Goal: Use online tool/utility: Utilize a website feature to perform a specific function

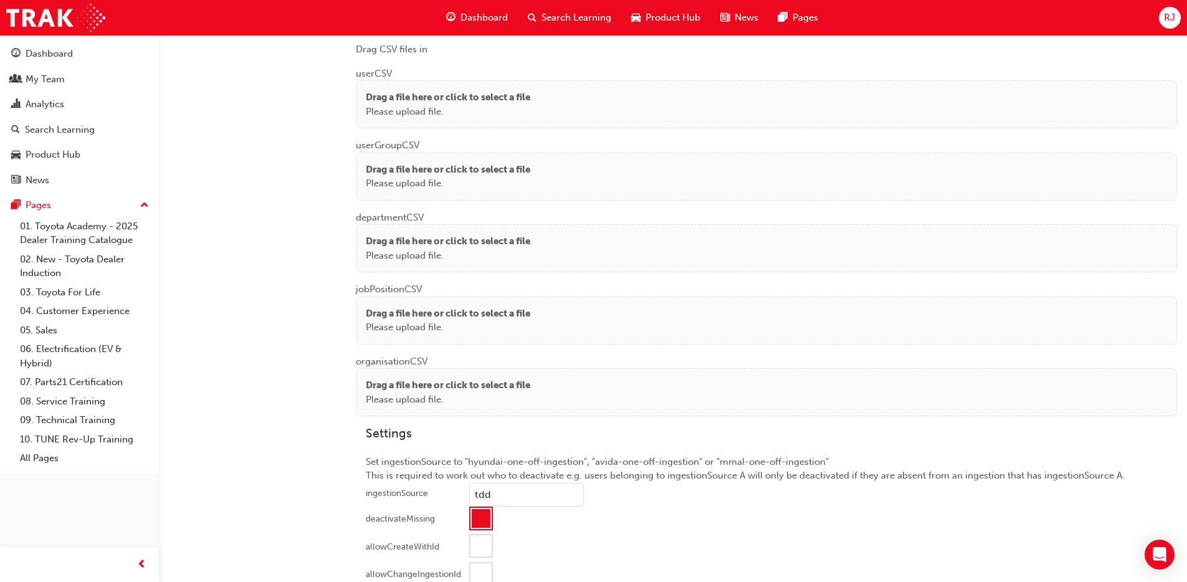
scroll to position [965, 0]
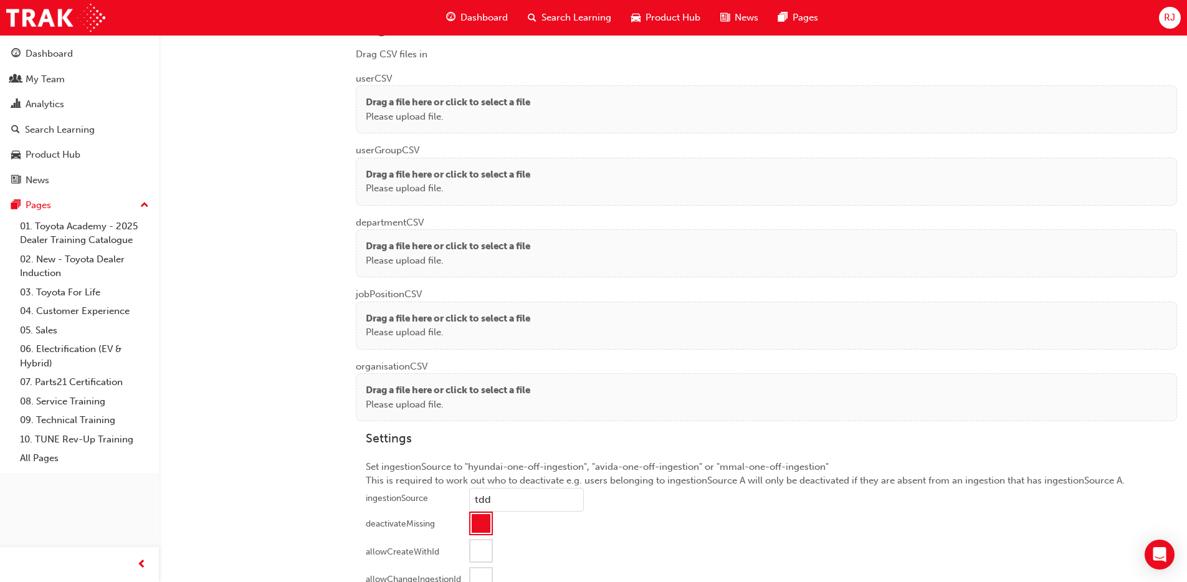
click at [530, 118] on p "Please upload file." at bounding box center [448, 117] width 165 height 14
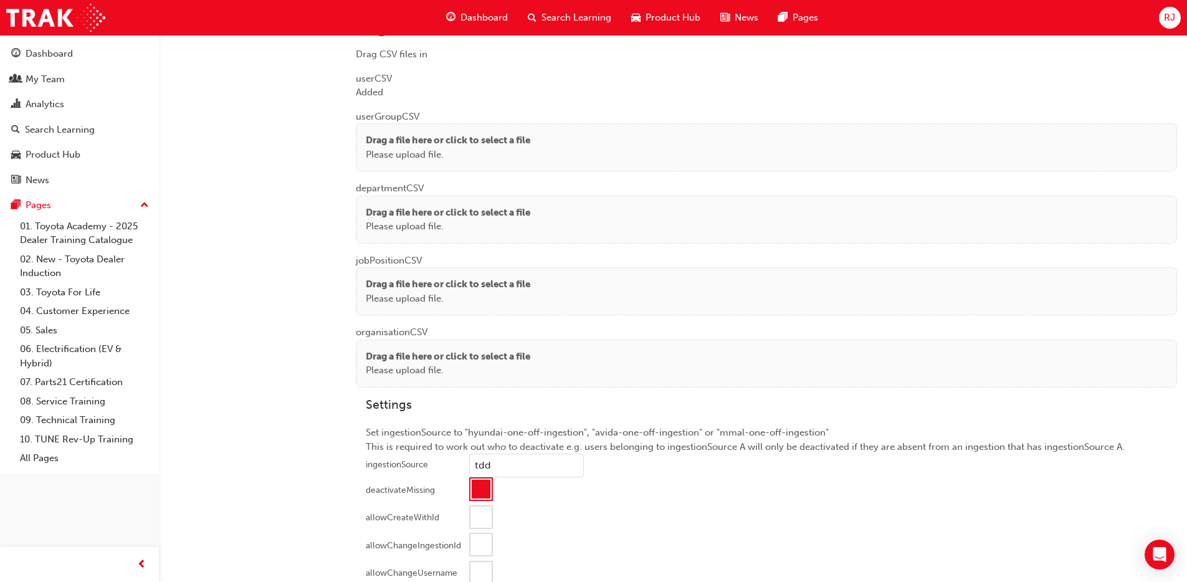
drag, startPoint x: 459, startPoint y: 151, endPoint x: 416, endPoint y: 135, distance: 46.2
click at [459, 151] on p "Please upload file." at bounding box center [448, 155] width 165 height 14
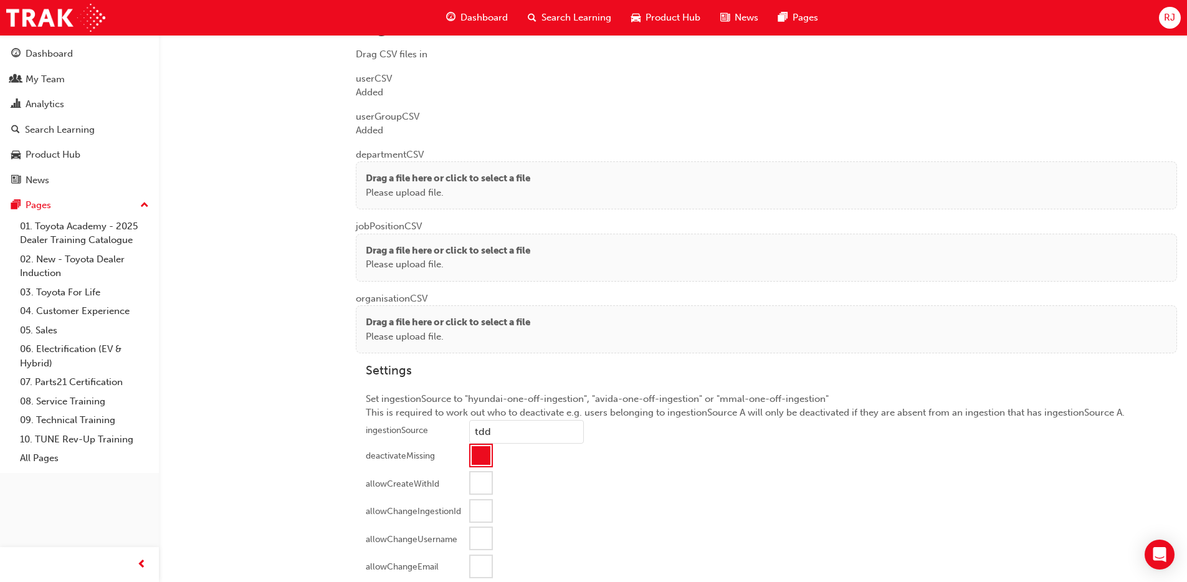
click at [369, 175] on p "Drag a file here or click to select a file" at bounding box center [448, 178] width 165 height 14
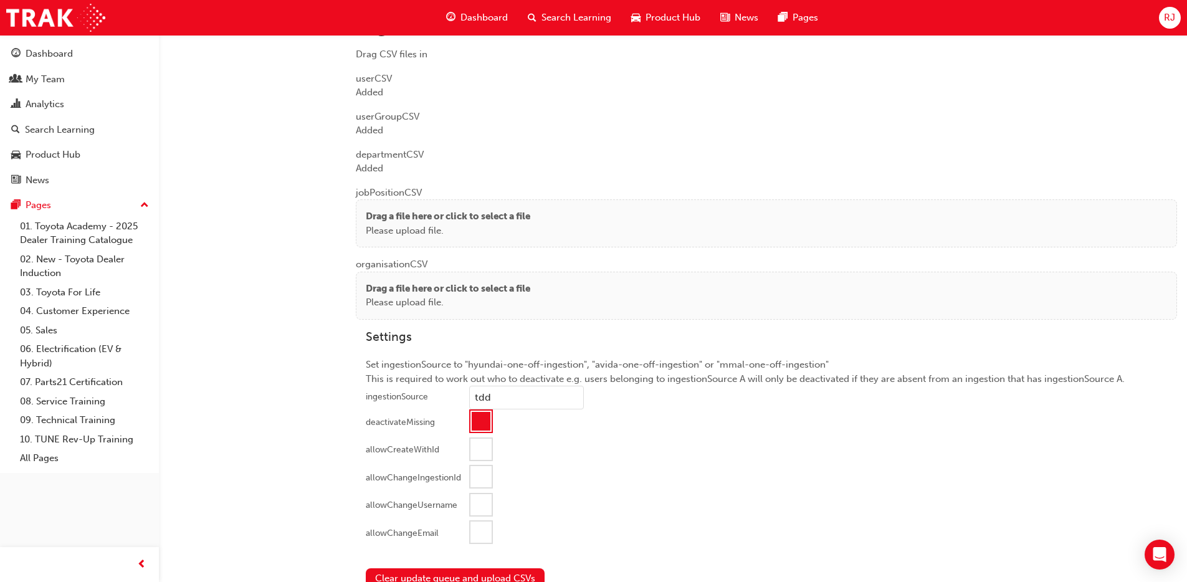
click at [391, 229] on p "Please upload file." at bounding box center [448, 231] width 165 height 14
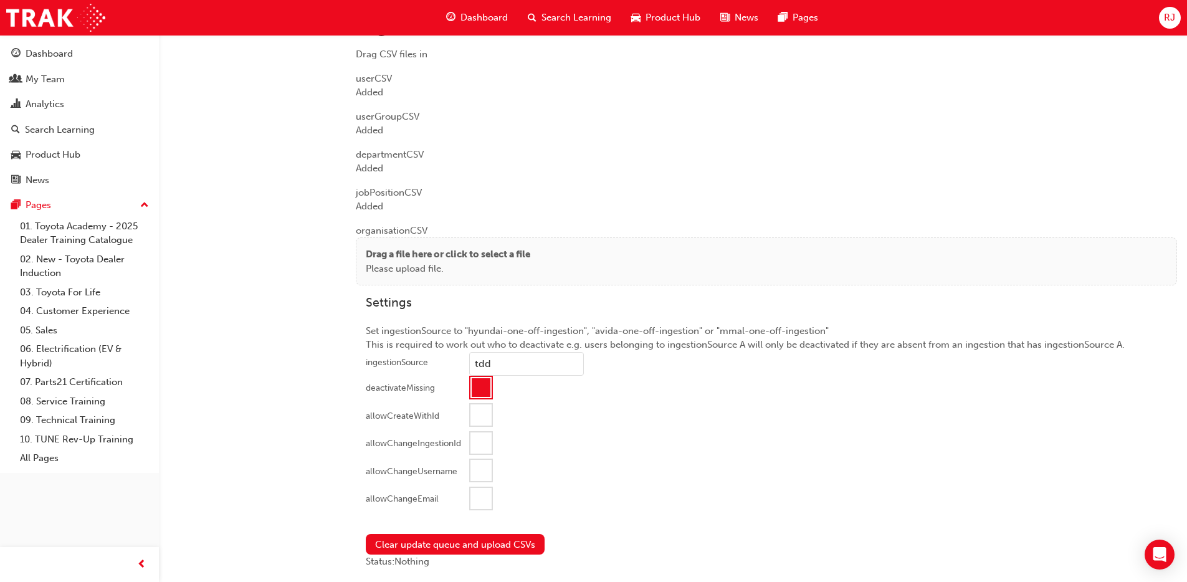
click at [374, 267] on p "Please upload file." at bounding box center [448, 269] width 165 height 14
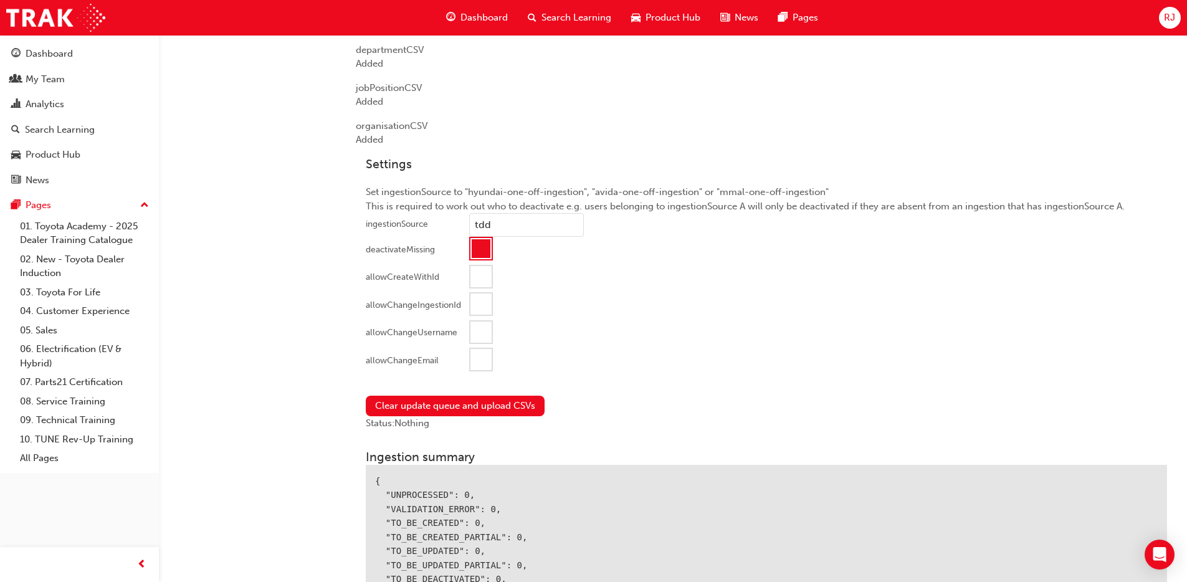
scroll to position [1117, 0]
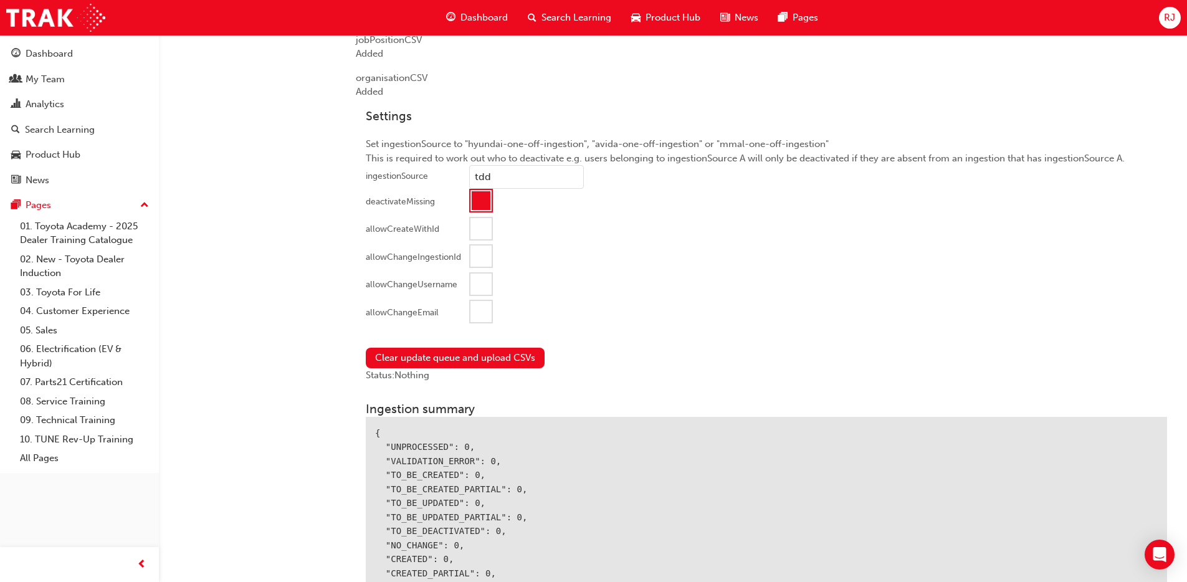
click at [471, 308] on div at bounding box center [481, 311] width 21 height 21
click at [426, 351] on button "Clear update queue and upload CSVs" at bounding box center [455, 358] width 179 height 21
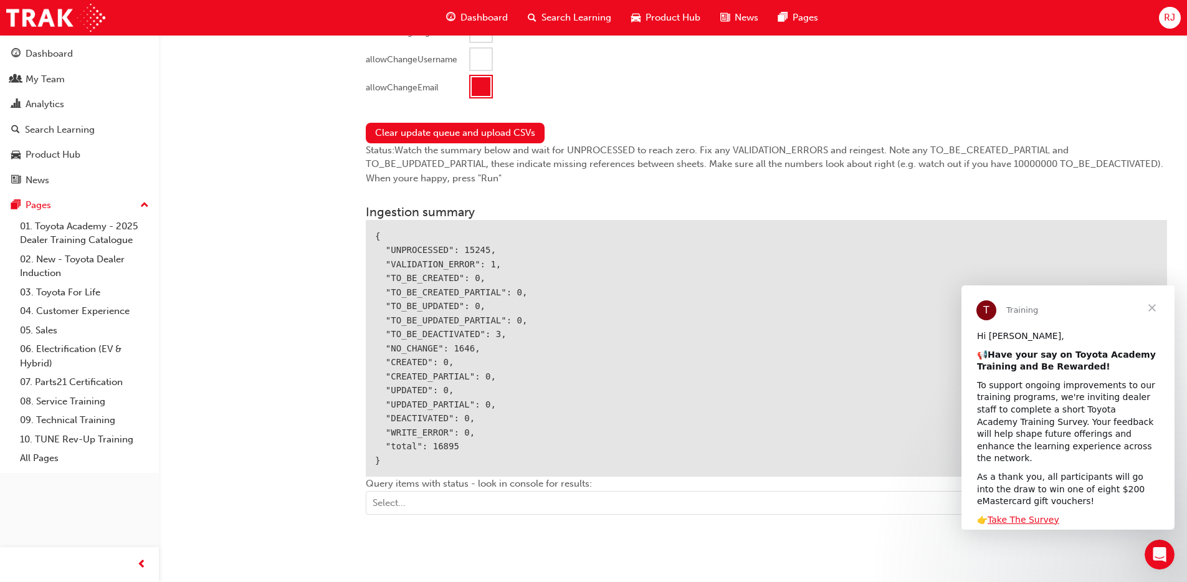
scroll to position [1344, 0]
click at [1155, 307] on span "Close" at bounding box center [1152, 307] width 45 height 45
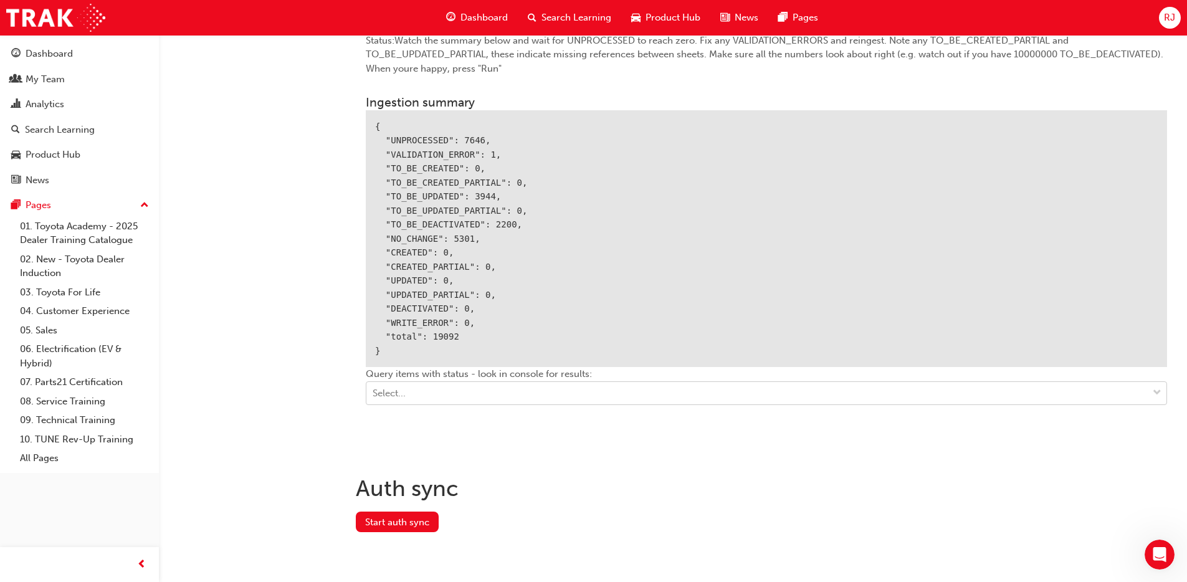
scroll to position [1467, 0]
click at [454, 387] on div "Select..." at bounding box center [756, 394] width 781 height 22
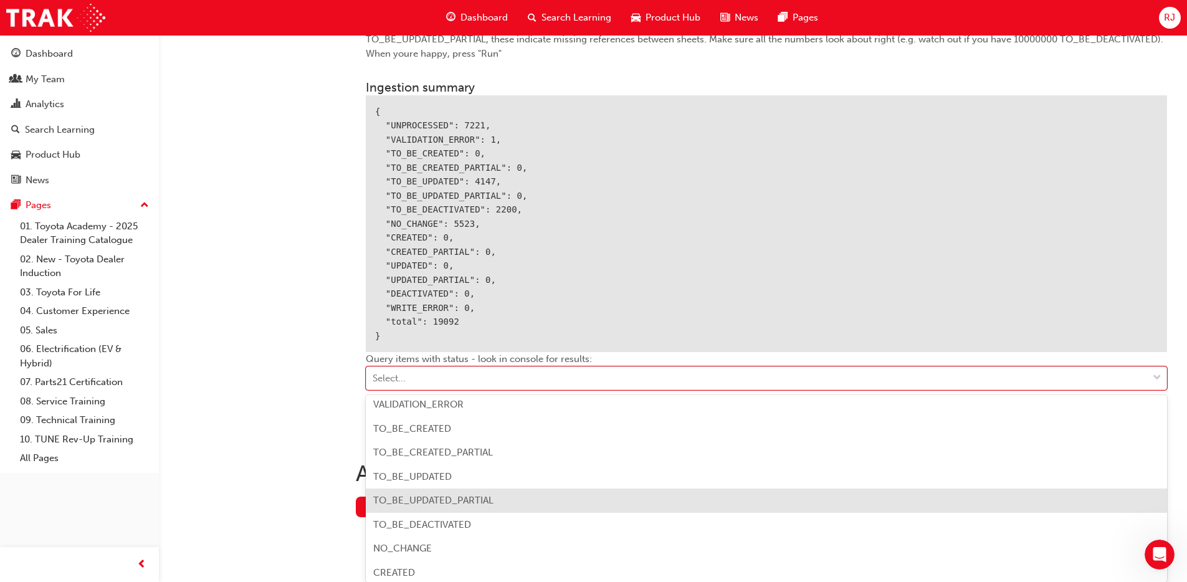
scroll to position [30, 0]
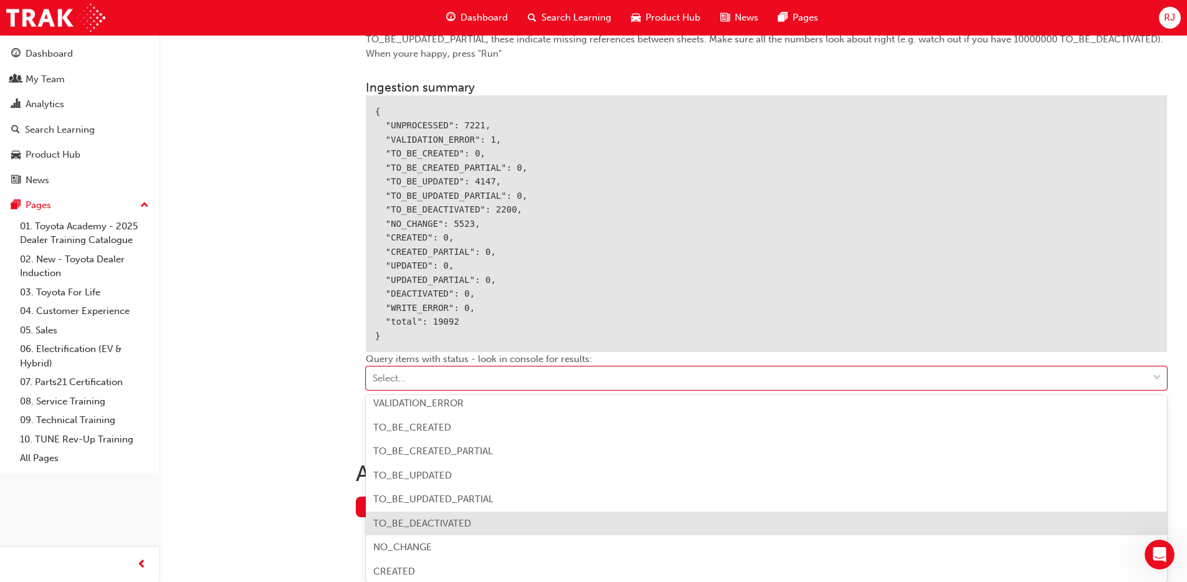
click at [455, 521] on span "TO_BE_DEACTIVATED" at bounding box center [422, 523] width 98 height 11
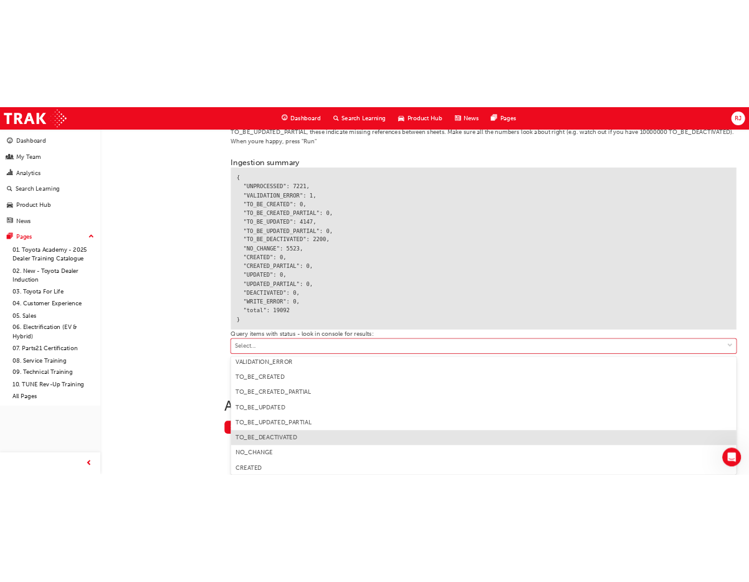
scroll to position [1452, 0]
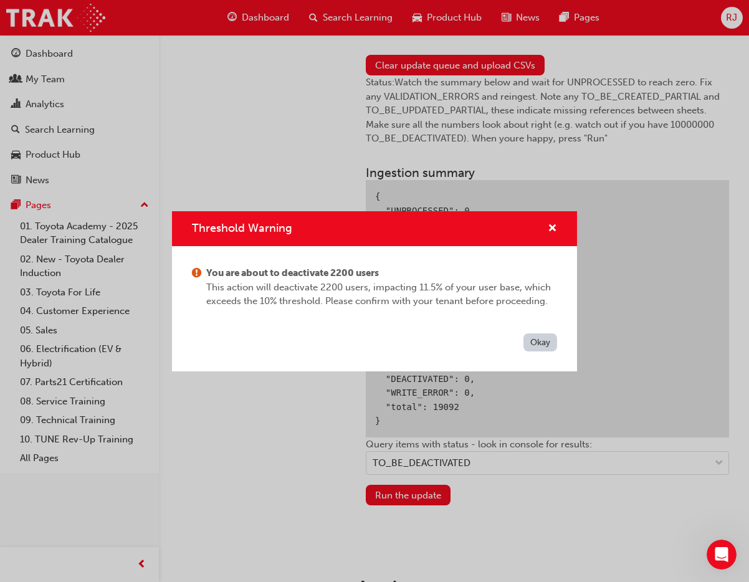
click at [541, 341] on button "Okay" at bounding box center [540, 342] width 34 height 18
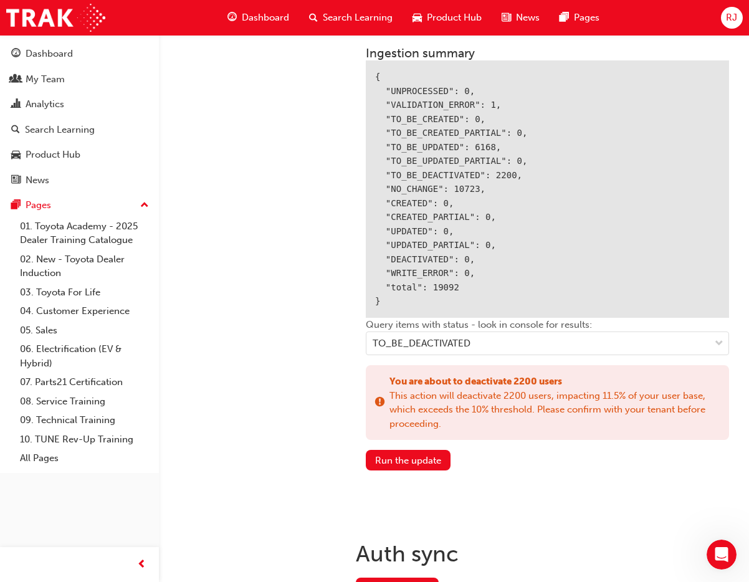
scroll to position [1569, 0]
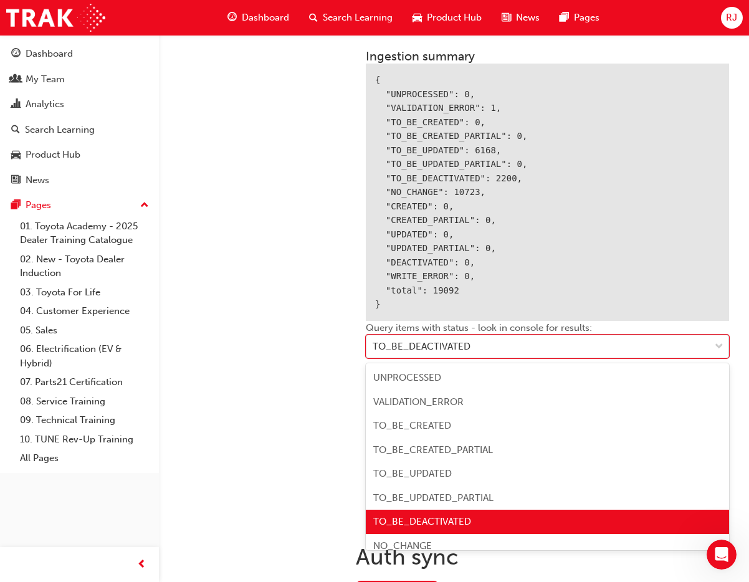
click at [447, 350] on div "TO_BE_DEACTIVATED" at bounding box center [422, 347] width 98 height 14
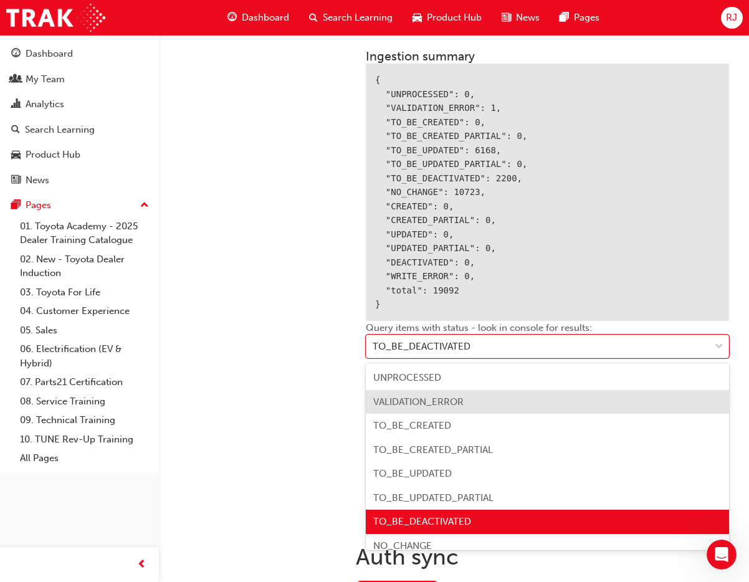
click at [423, 403] on span "VALIDATION_ERROR" at bounding box center [418, 401] width 90 height 11
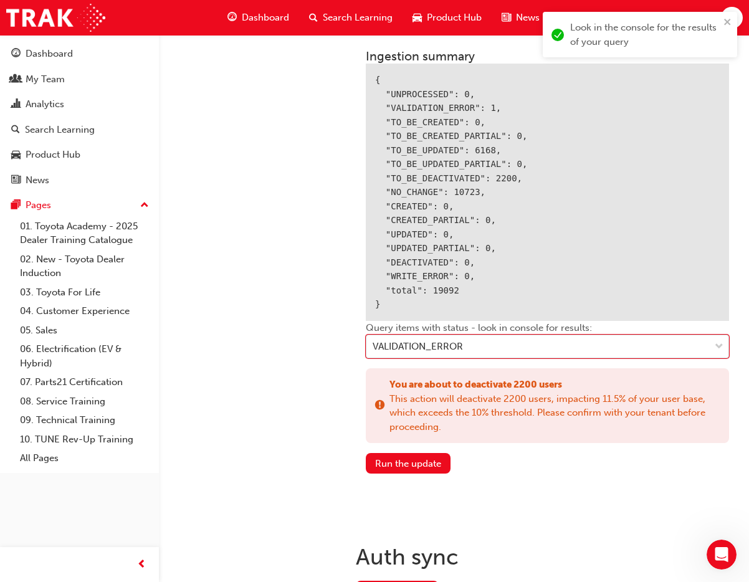
click at [467, 343] on div "VALIDATION_ERROR" at bounding box center [537, 347] width 343 height 22
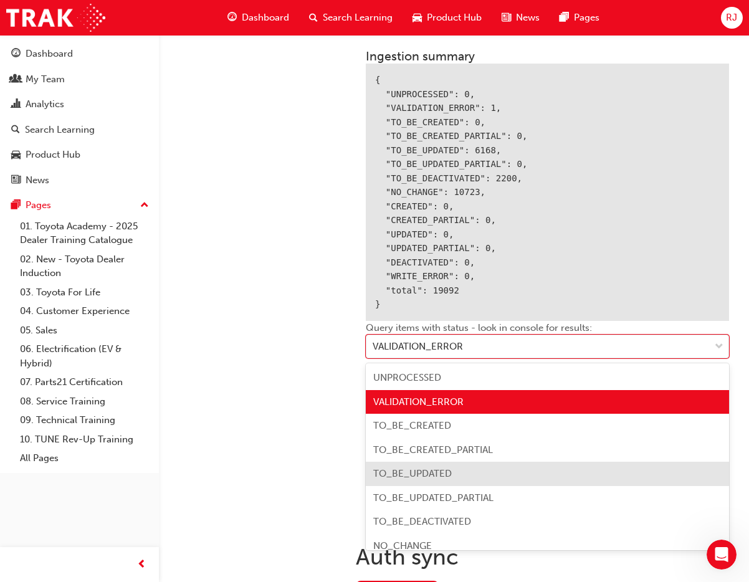
click at [441, 476] on span "TO_BE_UPDATED" at bounding box center [412, 473] width 79 height 11
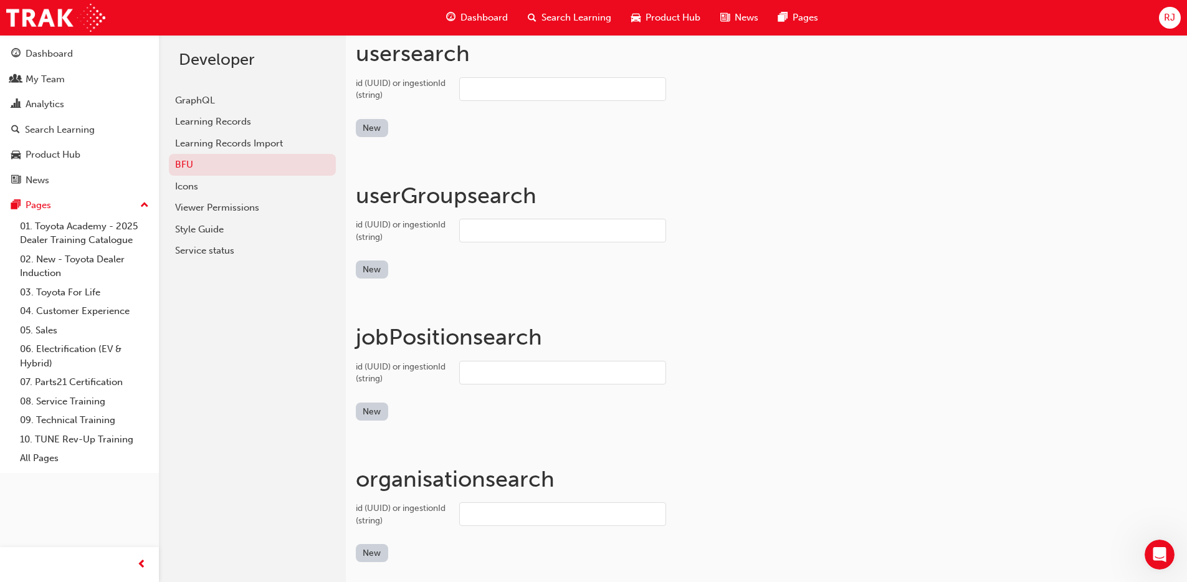
scroll to position [0, 0]
